Goal: Information Seeking & Learning: Check status

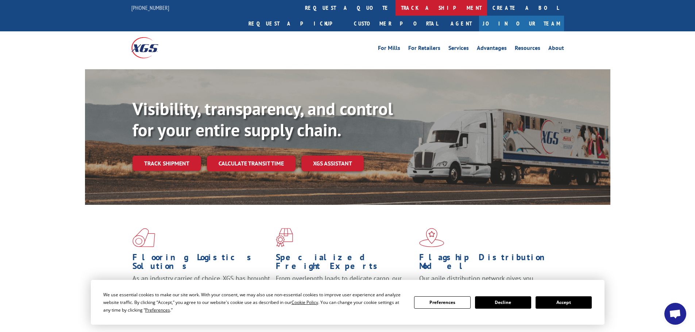
click at [396, 12] on link "track a shipment" at bounding box center [442, 8] width 92 height 16
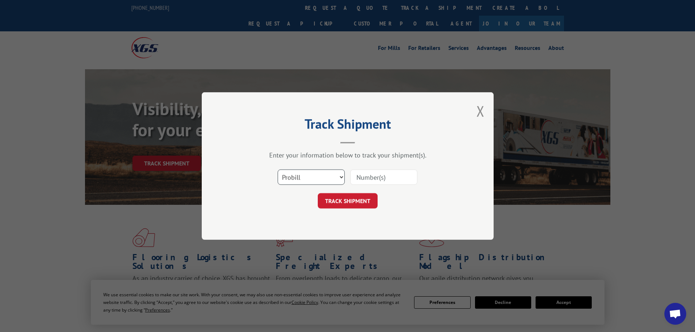
click at [294, 178] on select "Select category... Probill BOL PO" at bounding box center [311, 177] width 67 height 15
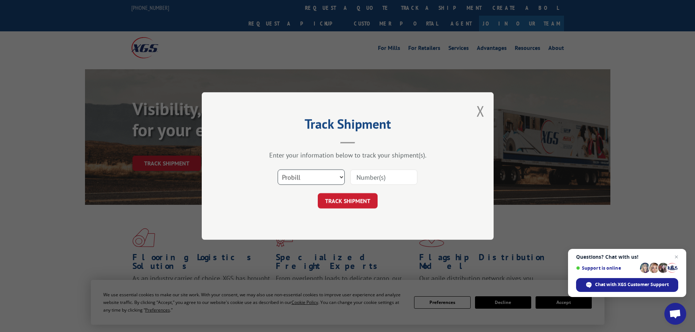
select select "po"
click at [278, 170] on select "Select category... Probill BOL PO" at bounding box center [311, 177] width 67 height 15
click at [365, 177] on input at bounding box center [383, 177] width 67 height 15
paste input "15501014"
type input "15501014"
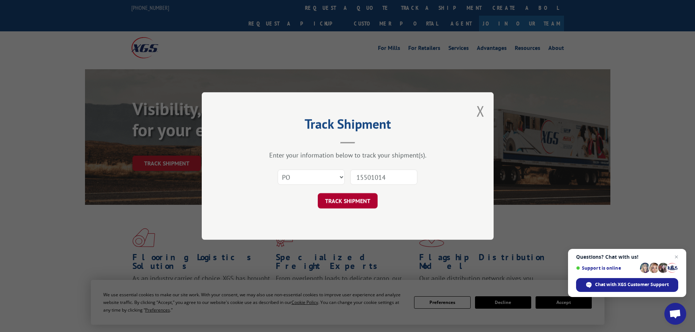
click at [363, 198] on button "TRACK SHIPMENT" at bounding box center [348, 200] width 60 height 15
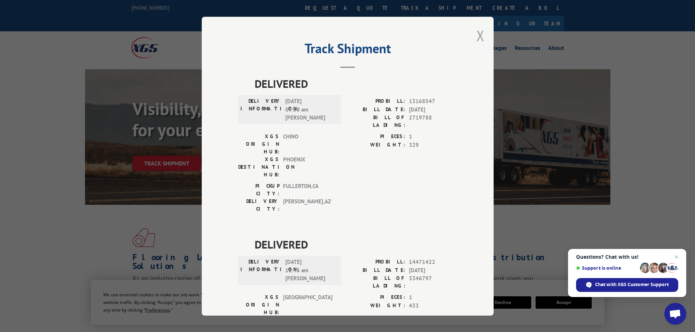
click at [479, 39] on button "Close modal" at bounding box center [481, 35] width 8 height 19
